Goal: Task Accomplishment & Management: Use online tool/utility

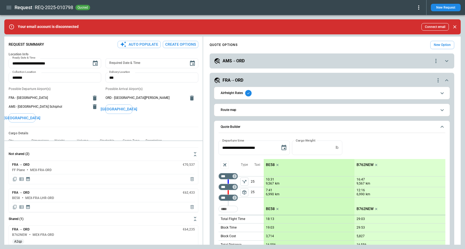
scroll to position [161, 0]
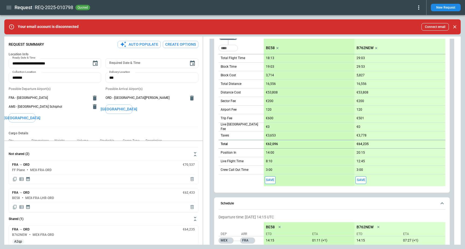
click at [6, 6] on icon "button" at bounding box center [9, 7] width 6 height 6
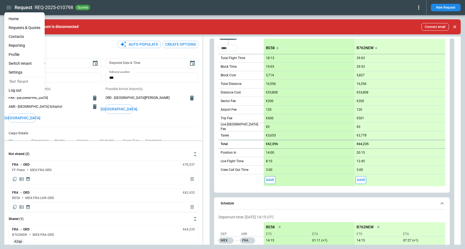
click at [208, 98] on div at bounding box center [232, 124] width 465 height 249
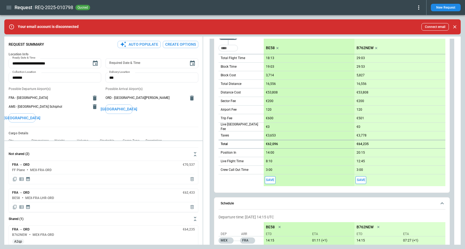
click at [260, 200] on button "Schedule" at bounding box center [331, 204] width 227 height 12
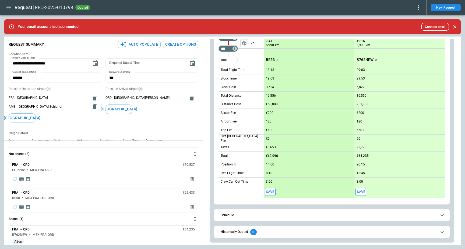
scroll to position [149, 0]
click at [241, 230] on div "Historically Quoted 0" at bounding box center [239, 232] width 36 height 6
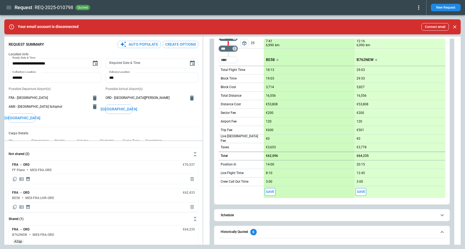
click at [241, 230] on div "Historically Quoted 0" at bounding box center [239, 232] width 36 height 6
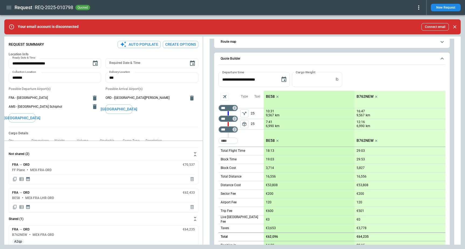
scroll to position [0, 0]
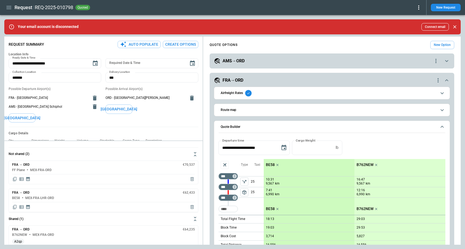
click at [224, 98] on button "Airfreight Rates" at bounding box center [331, 93] width 227 height 12
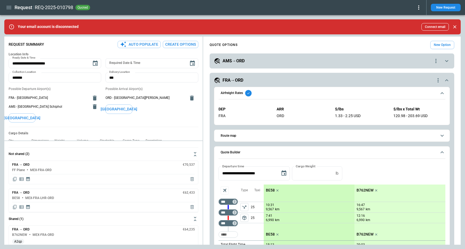
click at [226, 132] on button "Route map" at bounding box center [331, 136] width 227 height 12
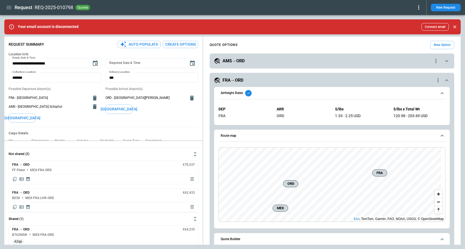
click at [226, 132] on button "Route map" at bounding box center [331, 136] width 227 height 12
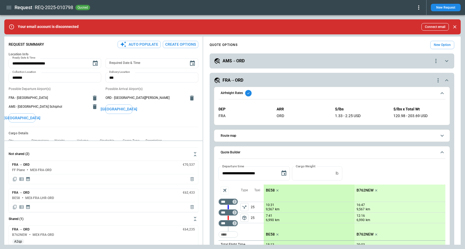
click at [296, 90] on span "Airfreight Rates" at bounding box center [329, 93] width 216 height 6
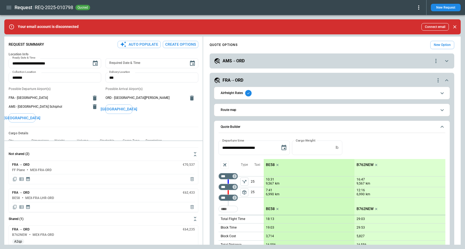
click at [265, 76] on div "**********" at bounding box center [331, 232] width 244 height 319
click at [269, 80] on div "FRA→ORD" at bounding box center [324, 80] width 221 height 6
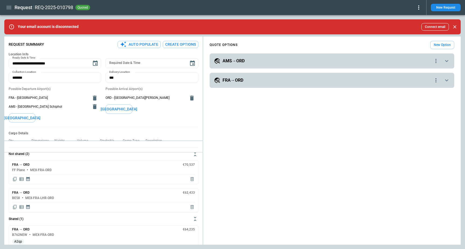
click at [99, 152] on div "**********" at bounding box center [232, 141] width 456 height 208
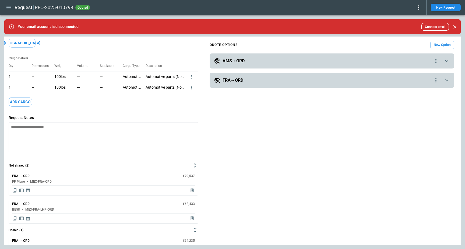
scroll to position [102, 0]
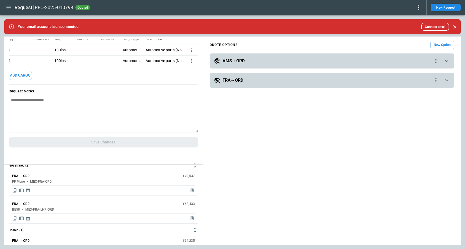
click at [106, 165] on div "**********" at bounding box center [232, 141] width 456 height 208
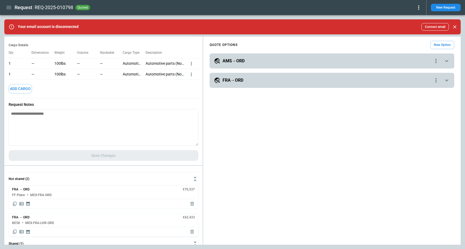
scroll to position [88, 0]
click at [106, 180] on div "**********" at bounding box center [232, 141] width 456 height 208
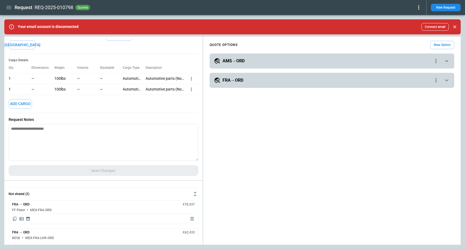
click at [106, 180] on div "**********" at bounding box center [232, 141] width 456 height 208
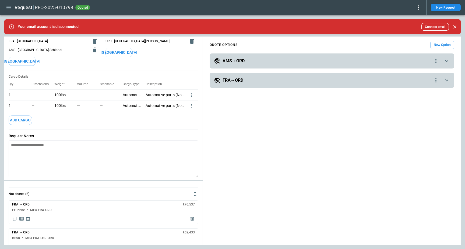
scroll to position [0, 0]
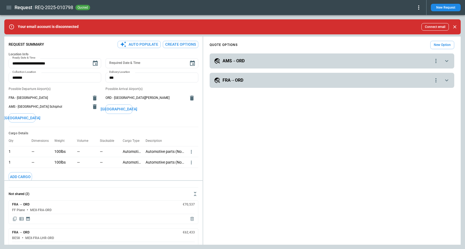
click at [148, 118] on div "Possible Arrival Airport(s) ORD - Chicago O'Hare International Airport Add Airp…" at bounding box center [151, 105] width 93 height 36
click at [10, 6] on icon "button" at bounding box center [8, 7] width 5 height 3
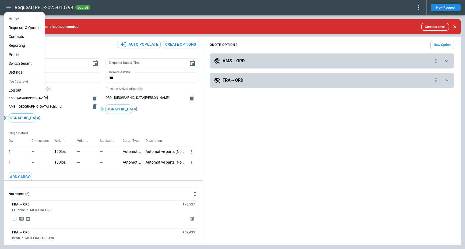
click at [22, 44] on li "Reporting" at bounding box center [24, 45] width 40 height 9
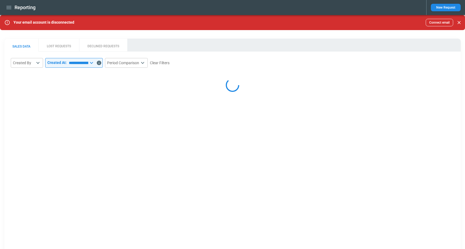
click at [35, 34] on main "**********" at bounding box center [232, 137] width 465 height 245
click at [88, 67] on input "**********" at bounding box center [78, 63] width 22 height 10
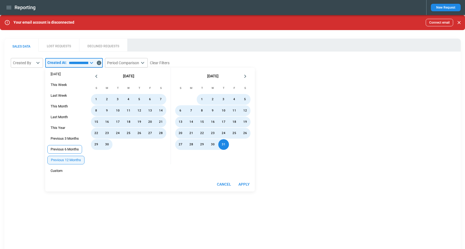
click at [65, 149] on span "Previous 6 Months" at bounding box center [65, 149] width 34 height 4
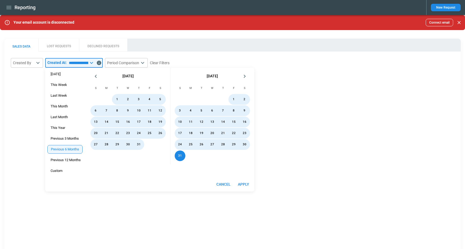
click at [246, 184] on button "Apply" at bounding box center [243, 185] width 17 height 10
type input "**********"
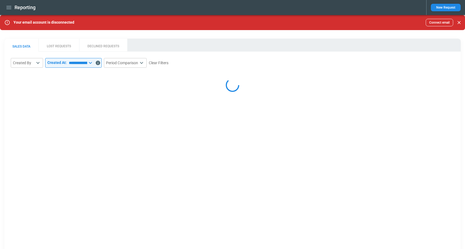
click at [154, 35] on main "**********" at bounding box center [232, 137] width 465 height 245
click at [53, 44] on button "LOST REQUESTS" at bounding box center [58, 45] width 41 height 13
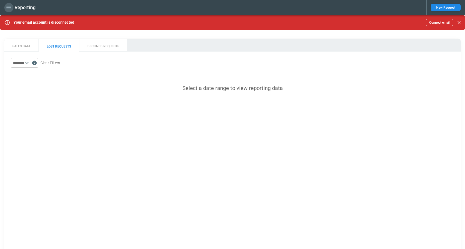
click at [9, 5] on icon "button" at bounding box center [9, 7] width 6 height 6
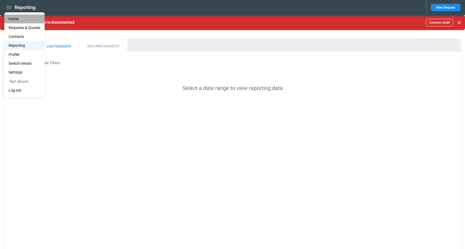
click at [13, 19] on li "Home" at bounding box center [24, 19] width 40 height 9
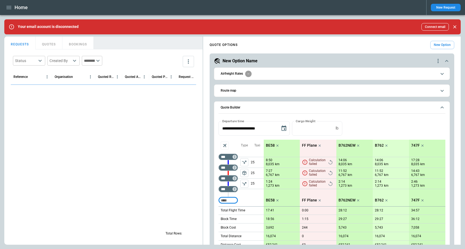
click at [282, 12] on div "Home New Request" at bounding box center [232, 7] width 465 height 15
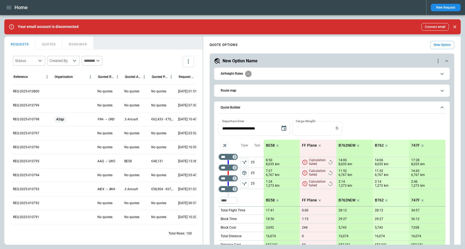
click at [283, 105] on button "Quote Builder" at bounding box center [331, 108] width 227 height 12
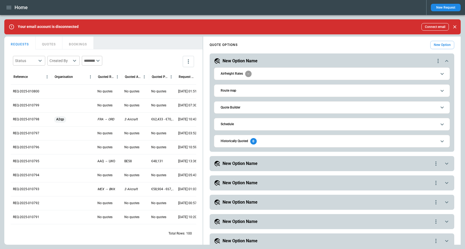
click at [280, 166] on div "New Option Name" at bounding box center [323, 164] width 219 height 6
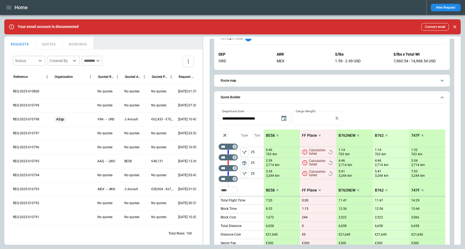
scroll to position [145, 0]
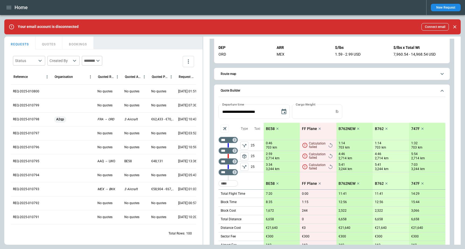
click at [319, 129] on icon "scrollable content" at bounding box center [319, 129] width 2 height 2
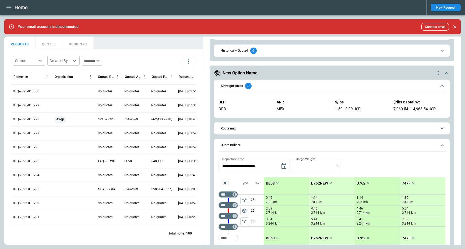
scroll to position [80, 0]
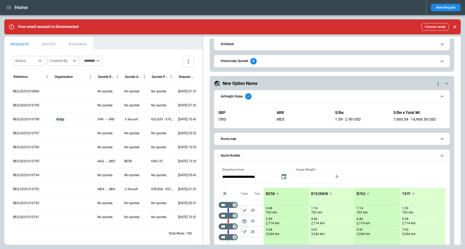
click at [256, 138] on span "Route map" at bounding box center [329, 138] width 216 height 3
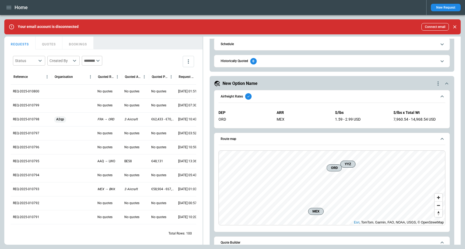
click at [256, 138] on span "Route map" at bounding box center [329, 138] width 216 height 3
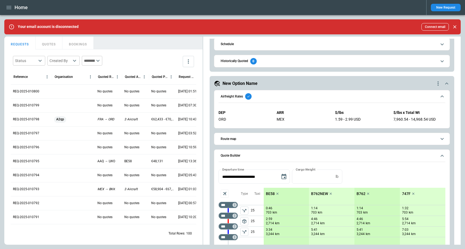
click at [235, 136] on button "Route map" at bounding box center [331, 139] width 227 height 12
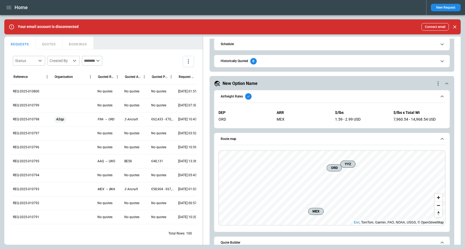
click at [341, 140] on span "Route map" at bounding box center [329, 138] width 216 height 3
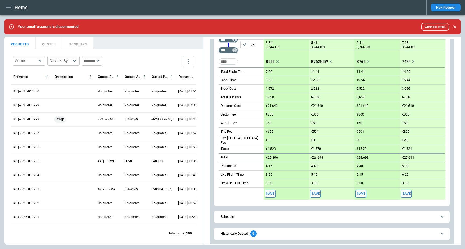
scroll to position [291, 0]
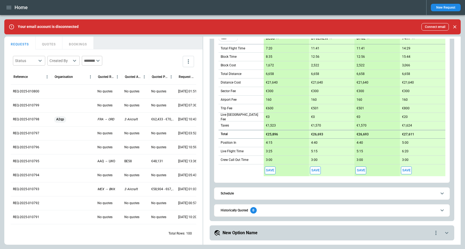
click at [301, 209] on span "Historically Quoted 0" at bounding box center [329, 210] width 216 height 6
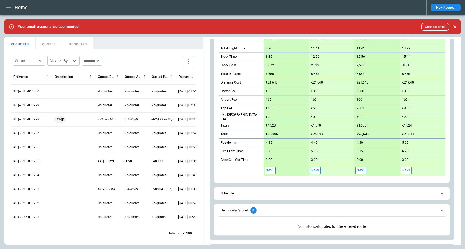
click at [301, 209] on span "Historically Quoted 0" at bounding box center [329, 210] width 216 height 6
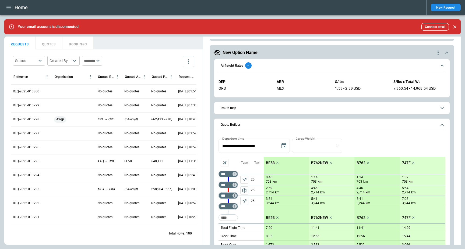
scroll to position [116, 0]
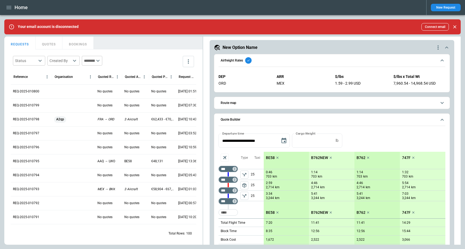
click at [294, 62] on span "Airfreight Rates" at bounding box center [329, 60] width 216 height 6
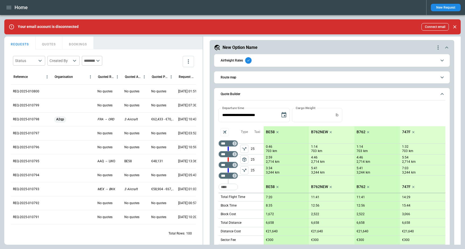
click at [245, 80] on button "Route map" at bounding box center [331, 78] width 227 height 12
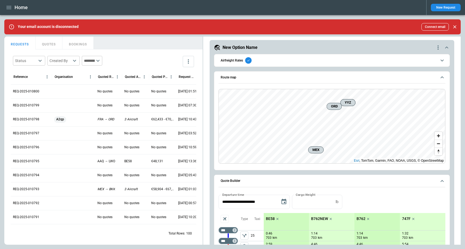
click at [315, 79] on button "Route map" at bounding box center [331, 78] width 227 height 12
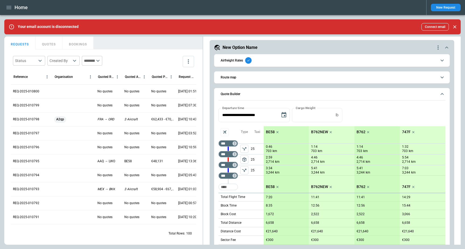
click at [290, 64] on button "Airfreight Rates" at bounding box center [331, 60] width 227 height 12
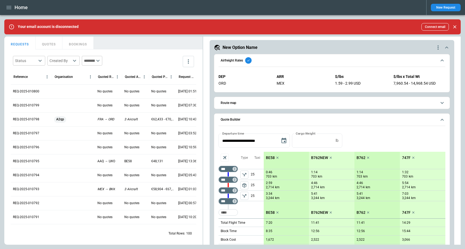
click at [290, 64] on button "Airfreight Rates" at bounding box center [331, 60] width 227 height 12
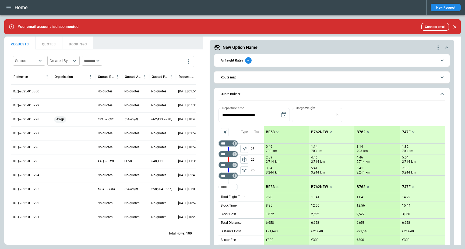
click at [454, 28] on icon "Close" at bounding box center [454, 26] width 5 height 5
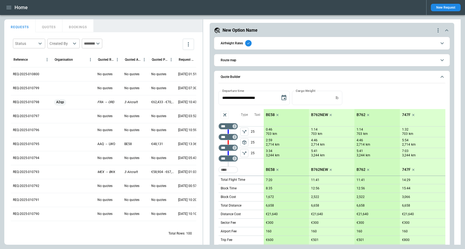
click at [250, 63] on button "Route map" at bounding box center [331, 60] width 227 height 12
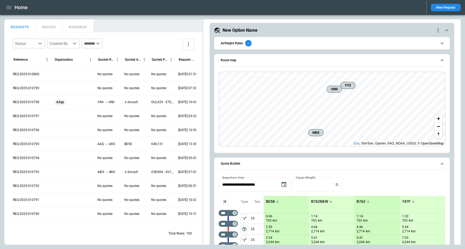
click at [249, 63] on button "Route map" at bounding box center [331, 60] width 227 height 12
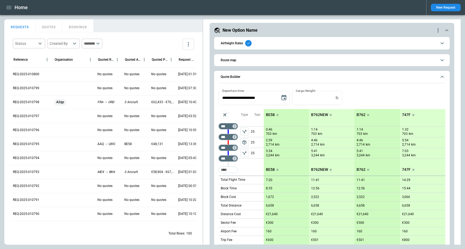
click at [253, 42] on span "Airfreight Rates" at bounding box center [329, 43] width 216 height 6
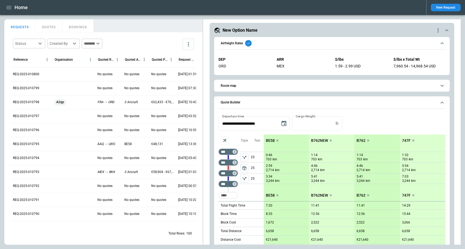
click at [253, 42] on span "Airfreight Rates" at bounding box center [329, 43] width 216 height 6
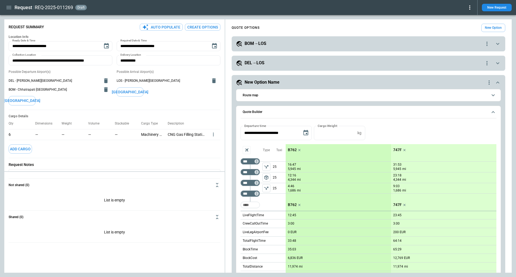
scroll to position [92, 0]
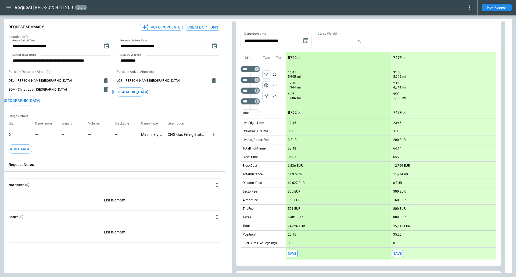
click at [8, 10] on icon "button" at bounding box center [9, 7] width 6 height 6
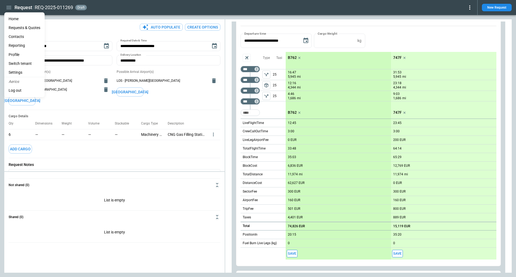
click at [27, 48] on li "Reporting" at bounding box center [24, 45] width 40 height 9
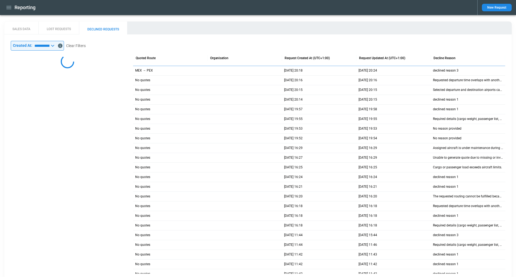
click at [60, 31] on button "LOST REQUESTS" at bounding box center [58, 28] width 41 height 13
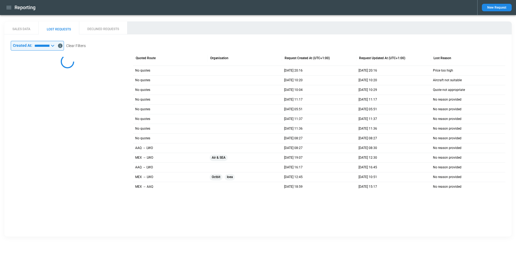
click at [220, 159] on span "Air & SEA" at bounding box center [219, 157] width 18 height 9
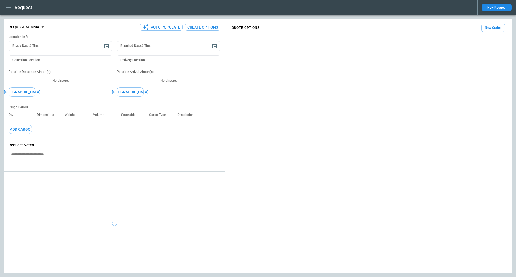
type textarea "*"
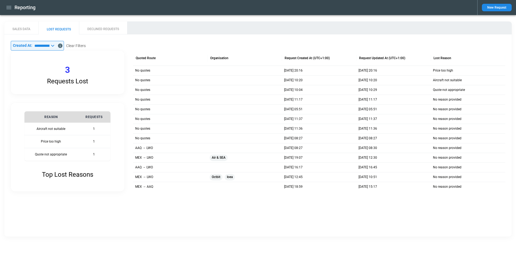
click at [56, 47] on icon at bounding box center [52, 45] width 6 height 6
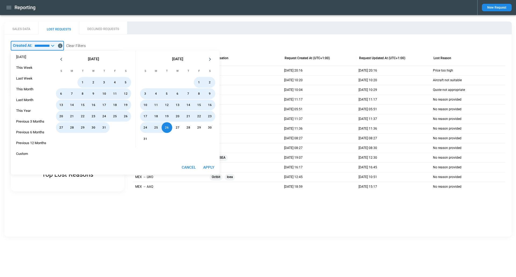
click at [148, 37] on div "**********" at bounding box center [258, 116] width 508 height 164
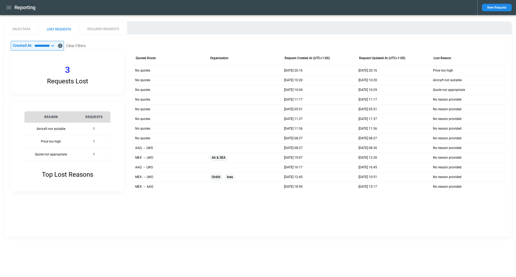
click at [89, 27] on button "DECLINED REQUESTS" at bounding box center [103, 28] width 48 height 13
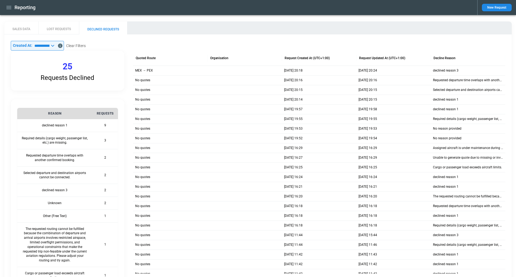
click at [19, 26] on button "SALES DATA" at bounding box center [21, 28] width 34 height 13
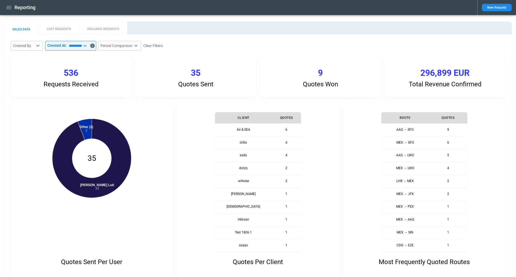
click at [176, 101] on div "**********" at bounding box center [258, 233] width 495 height 384
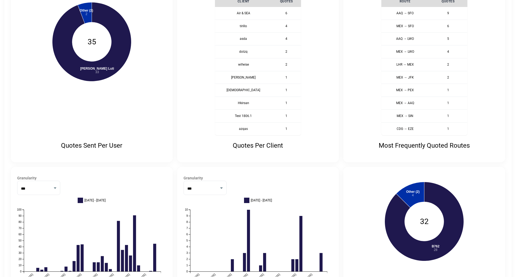
scroll to position [159, 0]
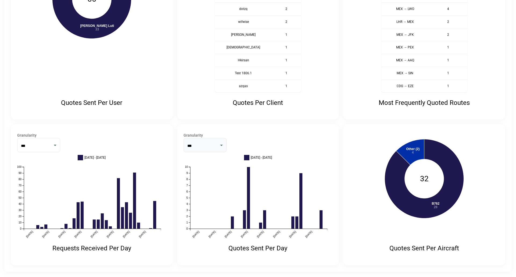
click at [194, 142] on select "***" at bounding box center [205, 145] width 43 height 14
click at [201, 119] on div "Quotes Sent Per User Aliona Newkkk Luti: 33 Other (2): 2 Aliona Newkkk Luti 33 …" at bounding box center [258, 104] width 495 height 321
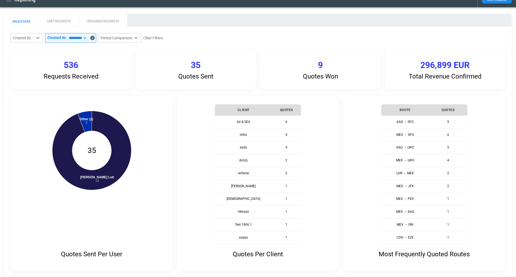
scroll to position [0, 0]
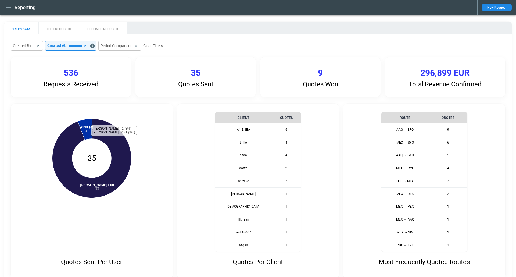
click at [77, 100] on div "**********" at bounding box center [258, 233] width 495 height 384
click at [10, 8] on icon "button" at bounding box center [9, 7] width 6 height 6
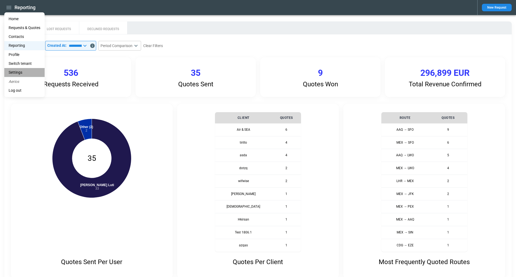
click at [22, 70] on li "Settings" at bounding box center [24, 72] width 40 height 9
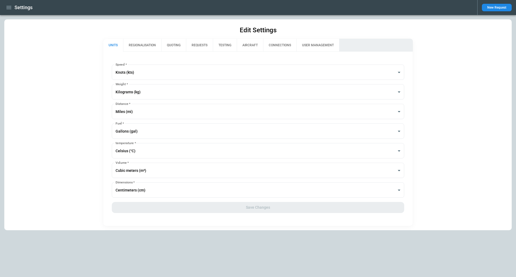
click at [143, 43] on button "REGIONALISATION" at bounding box center [142, 45] width 38 height 13
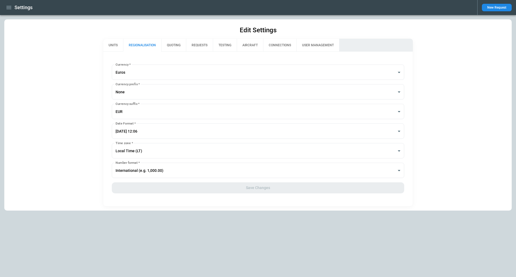
click at [187, 42] on button "REQUESTS" at bounding box center [199, 45] width 27 height 13
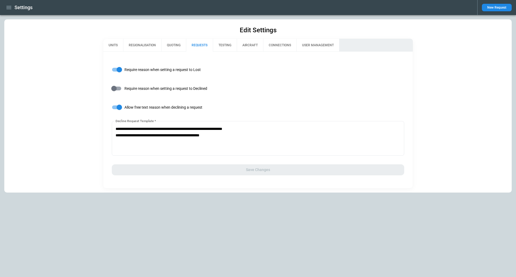
click at [225, 43] on button "TESTING" at bounding box center [225, 45] width 24 height 13
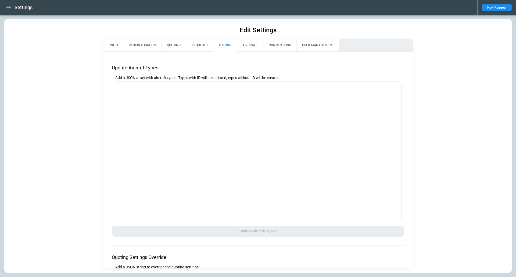
click at [251, 35] on div "Edit Settings UNITS REGIONALISATION QUOTING REQUESTS TESTING AIRCRAFT CONNECTIO…" at bounding box center [258, 145] width 508 height 253
click at [251, 41] on button "AIRCRAFT" at bounding box center [250, 45] width 26 height 13
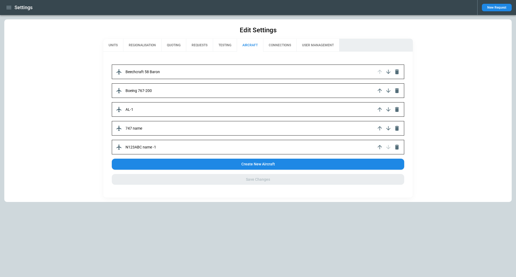
click at [193, 72] on div "Beechcraft 58 Baron" at bounding box center [258, 72] width 293 height 15
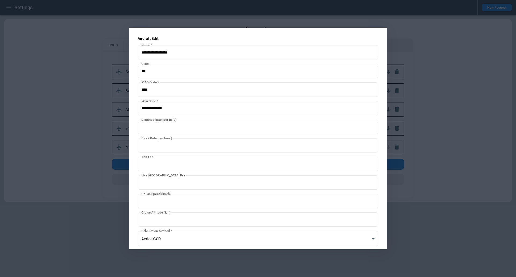
click at [82, 129] on div at bounding box center [258, 138] width 516 height 277
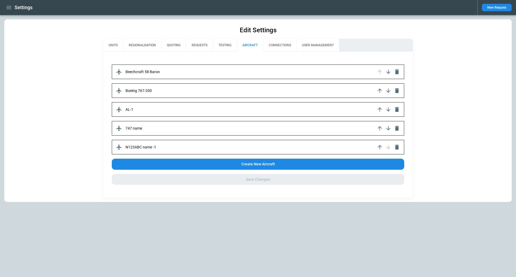
click at [280, 43] on button "CONNECTIONS" at bounding box center [279, 45] width 33 height 13
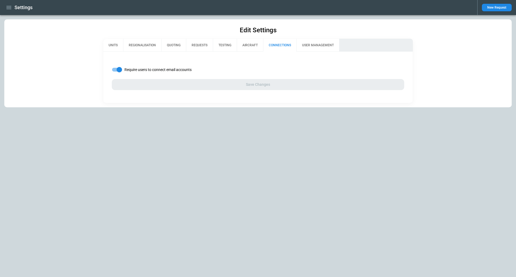
click at [322, 43] on button "USER MANAGEMENT" at bounding box center [318, 45] width 43 height 13
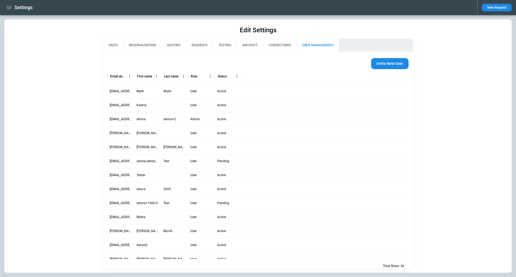
click at [113, 45] on button "UNITS" at bounding box center [113, 45] width 20 height 13
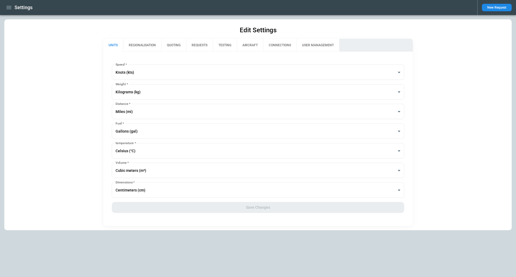
click at [9, 8] on icon "button" at bounding box center [9, 7] width 6 height 6
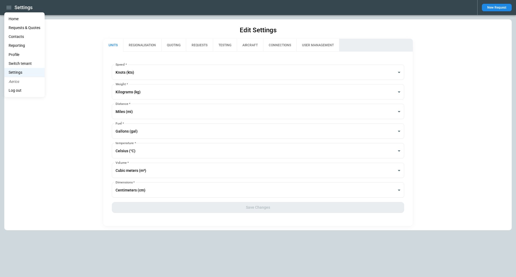
click at [16, 17] on li "Home" at bounding box center [24, 19] width 40 height 9
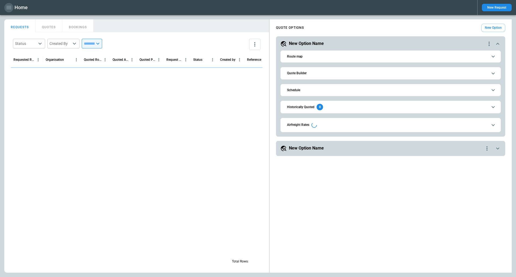
click at [8, 5] on icon "button" at bounding box center [9, 7] width 6 height 6
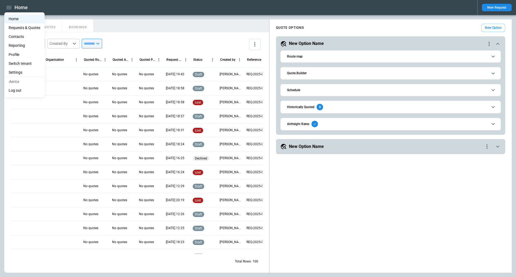
click at [88, 10] on div at bounding box center [258, 138] width 516 height 277
click at [294, 124] on h6 "Airfreight Rates" at bounding box center [298, 123] width 22 height 3
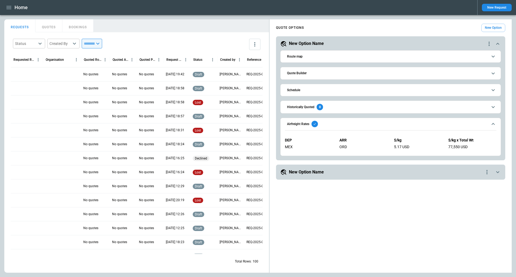
click at [299, 74] on button "Quote Builder" at bounding box center [391, 73] width 212 height 12
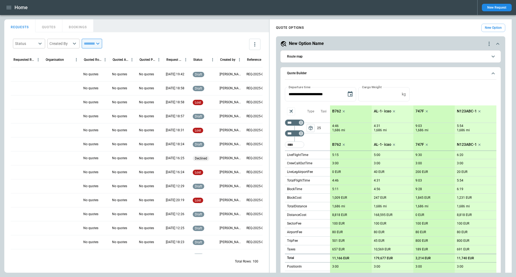
click at [437, 87] on div "**********" at bounding box center [391, 94] width 212 height 14
click at [421, 77] on button "Quote Builder" at bounding box center [391, 73] width 212 height 12
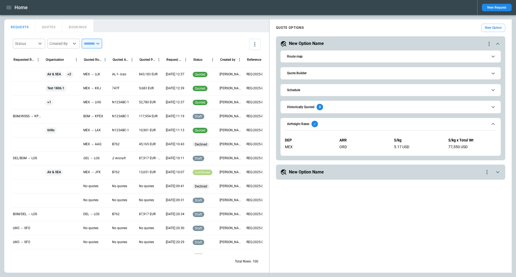
scroll to position [369, 0]
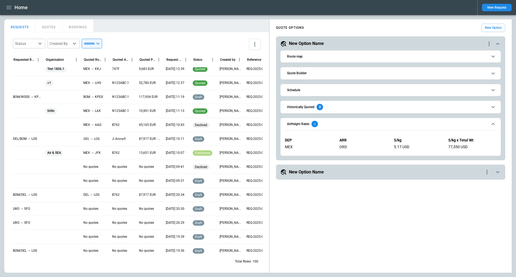
click at [31, 93] on div "BOM/WSSS → KPEX/LOS" at bounding box center [27, 97] width 32 height 14
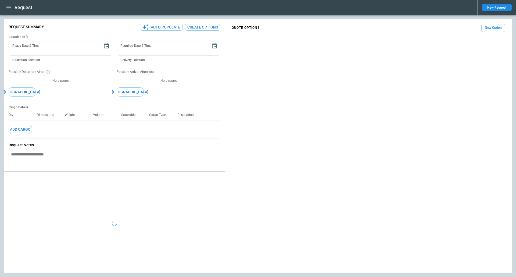
type textarea "*"
type input "**********"
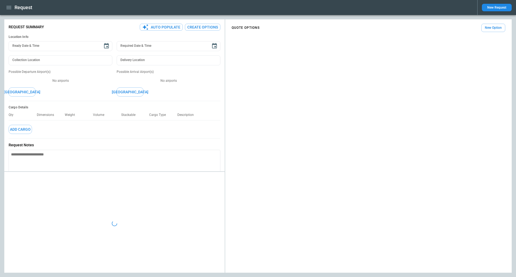
type textarea "**********"
type textarea "*"
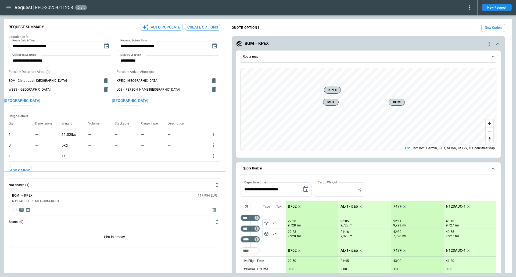
click at [113, 171] on div "Cargo Details Qty Dimensions Weight Volume Stackable Cargo Type Description 1 —…" at bounding box center [115, 145] width 212 height 70
click at [114, 197] on div "**********" at bounding box center [258, 145] width 508 height 253
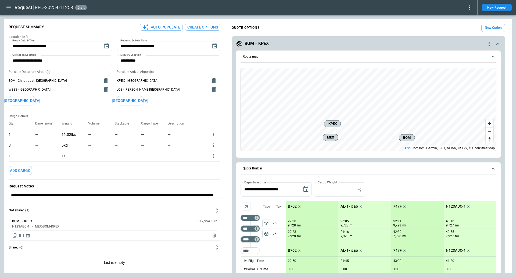
click at [114, 205] on div "**********" at bounding box center [258, 145] width 508 height 253
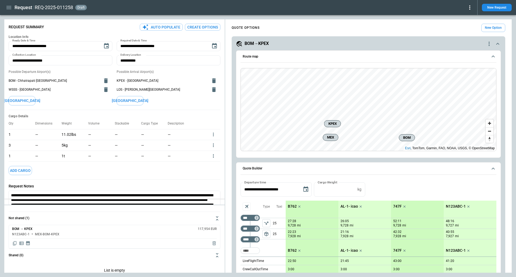
click at [114, 199] on div "**********" at bounding box center [258, 145] width 508 height 253
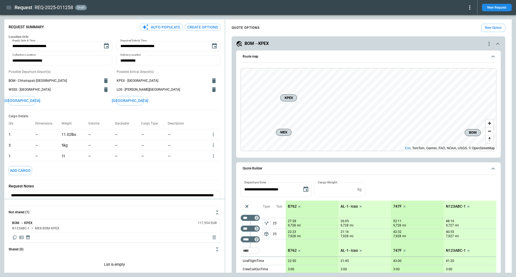
click at [395, 55] on span "Route map" at bounding box center [365, 56] width 245 height 3
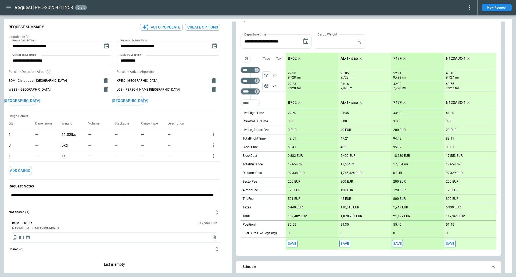
scroll to position [127, 0]
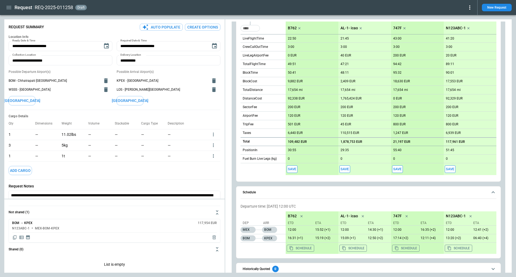
click at [349, 189] on button "Schedule" at bounding box center [369, 192] width 256 height 12
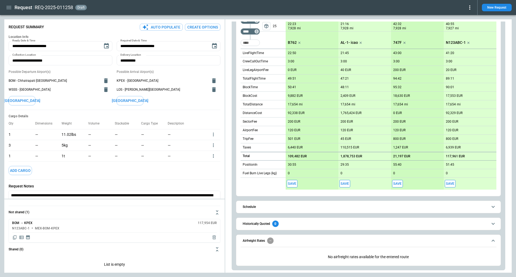
scroll to position [111, 0]
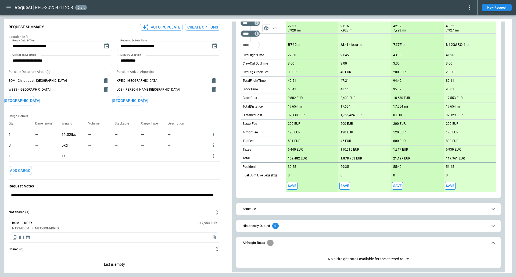
click at [312, 241] on span "Airfreight Rates" at bounding box center [365, 243] width 245 height 6
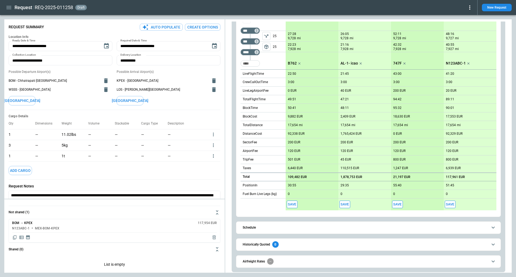
scroll to position [0, 0]
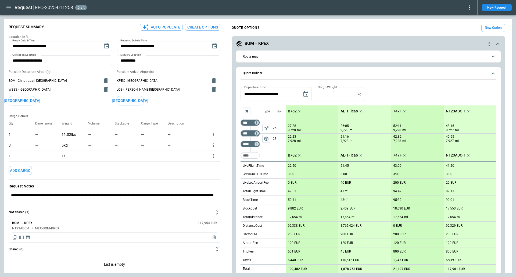
click at [8, 6] on icon "button" at bounding box center [8, 7] width 5 height 3
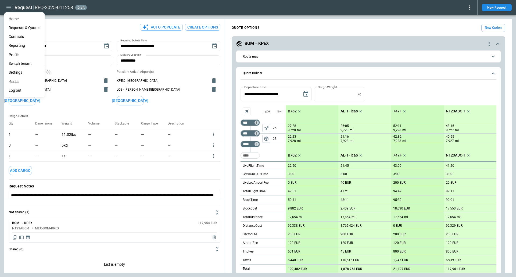
click at [16, 19] on li "Home" at bounding box center [24, 19] width 40 height 9
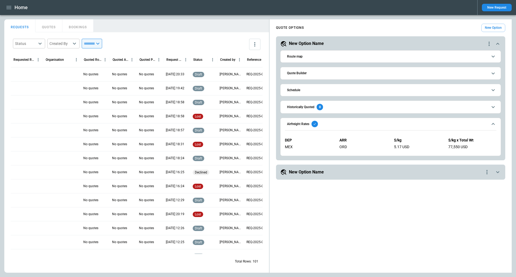
click at [318, 74] on button "Quote Builder" at bounding box center [391, 73] width 212 height 12
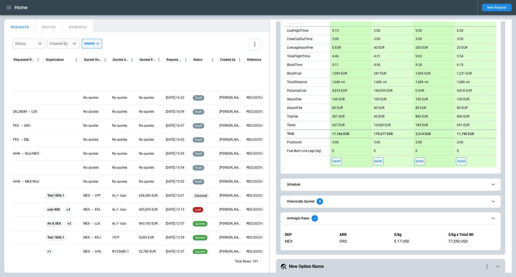
scroll to position [377, 0]
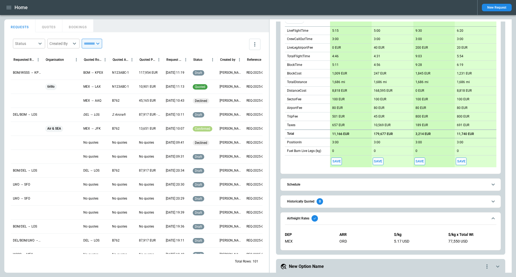
click at [48, 173] on div at bounding box center [62, 171] width 38 height 14
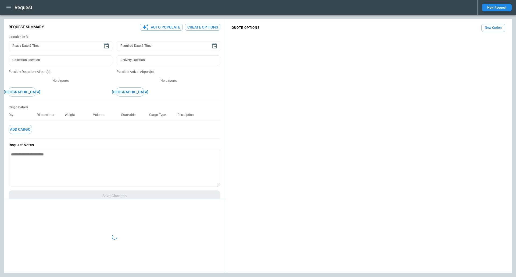
type textarea "*"
type input "**********"
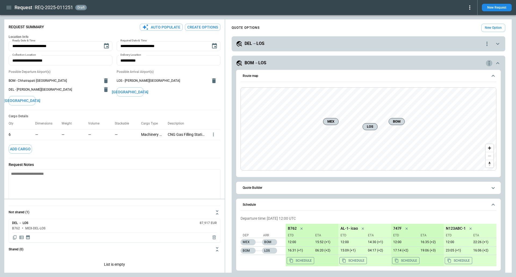
click at [489, 62] on icon "quote-option-actions" at bounding box center [489, 63] width 6 height 6
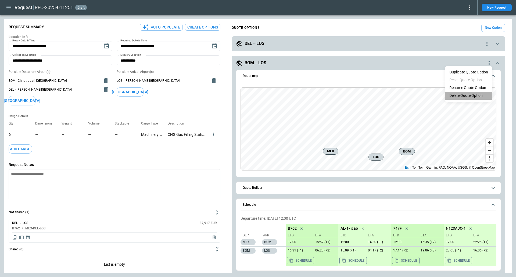
click at [473, 94] on li "Delete Quote Option" at bounding box center [468, 96] width 47 height 8
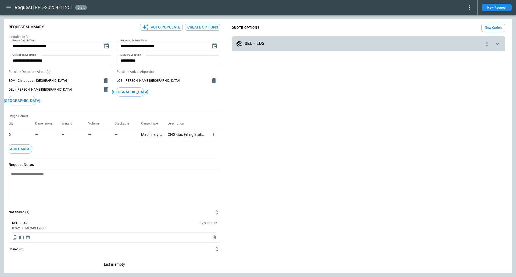
click at [486, 45] on icon "quote-option-actions" at bounding box center [487, 44] width 6 height 6
click at [474, 78] on li "Delete Quote Option" at bounding box center [466, 76] width 47 height 8
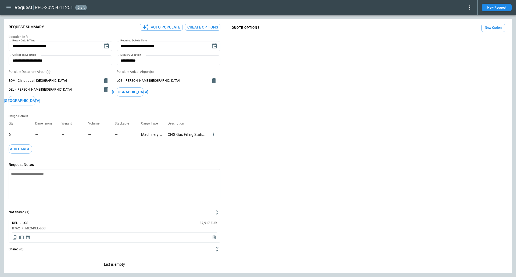
click at [209, 23] on div "**********" at bounding box center [114, 124] width 221 height 204
click at [208, 27] on button "Create Options" at bounding box center [202, 27] width 35 height 7
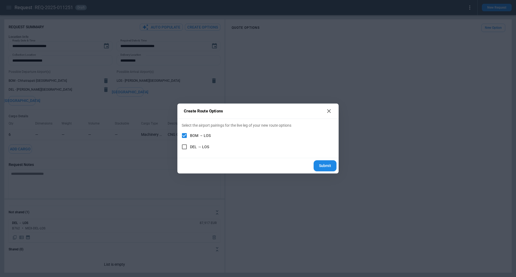
click at [197, 146] on span "DEL → LOS" at bounding box center [199, 147] width 19 height 5
click at [327, 160] on button "Submit" at bounding box center [325, 165] width 23 height 11
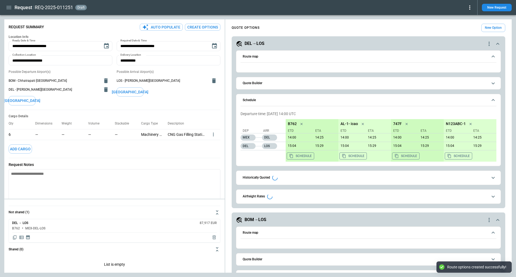
type textarea "*"
type input "**********"
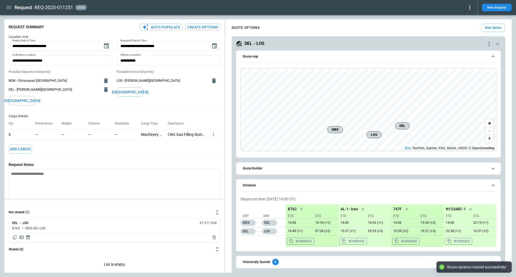
click at [339, 55] on span "Route map" at bounding box center [365, 56] width 245 height 3
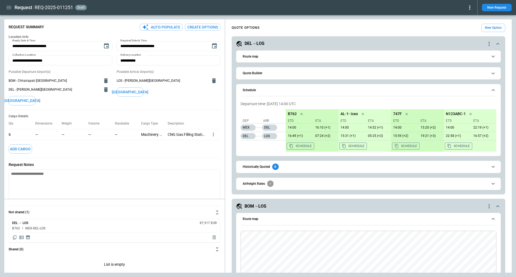
click at [6, 10] on icon "button" at bounding box center [9, 7] width 6 height 6
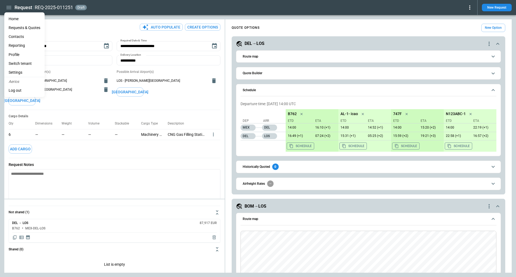
click at [12, 17] on li "Home" at bounding box center [24, 19] width 40 height 9
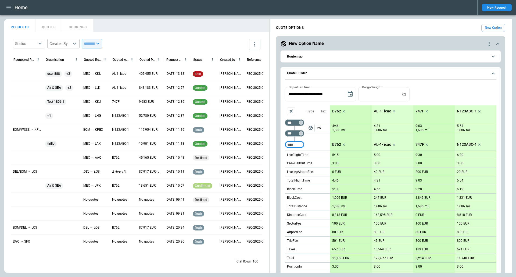
scroll to position [266, 0]
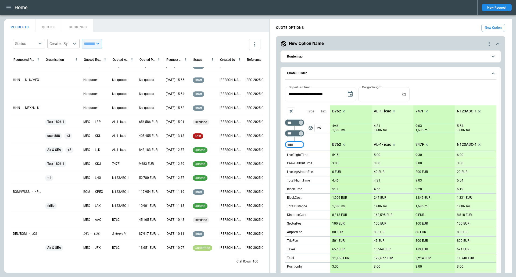
click at [42, 111] on div "HHN → MEX/NLU" at bounding box center [27, 108] width 32 height 14
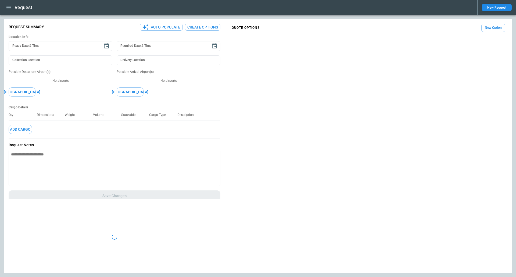
type textarea "*"
type input "**********"
type input "***"
type input "*********"
type textarea "*"
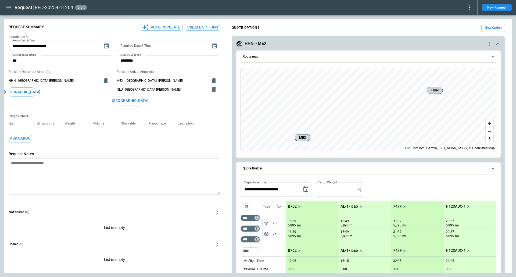
click at [326, 42] on div "HHN→MEX" at bounding box center [361, 44] width 250 height 6
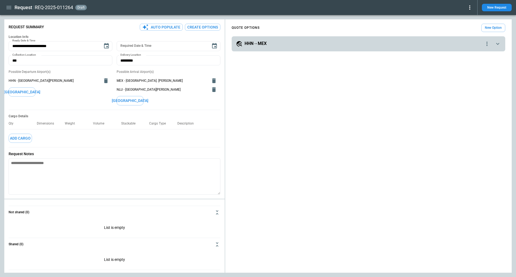
click at [486, 44] on icon "quote-option-actions" at bounding box center [487, 44] width 6 height 6
click at [463, 79] on li "Delete Quote Option" at bounding box center [466, 76] width 47 height 8
